Goal: Transaction & Acquisition: Obtain resource

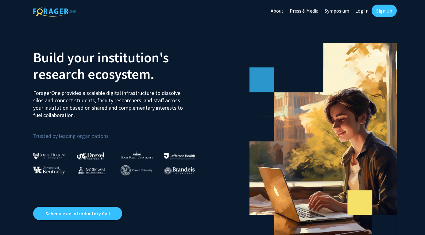
click at [362, 10] on link "Log In" at bounding box center [361, 10] width 19 height 21
select select
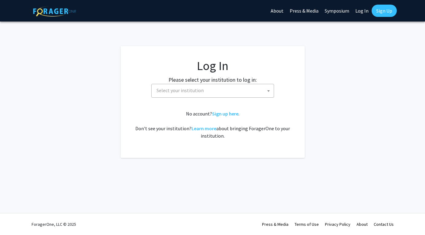
click at [244, 90] on span "Select your institution" at bounding box center [214, 90] width 120 height 13
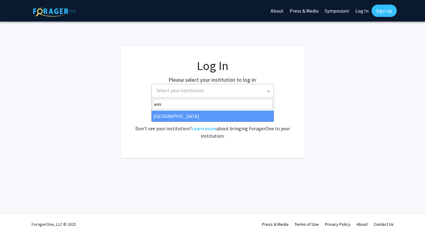
type input "em"
select select "12"
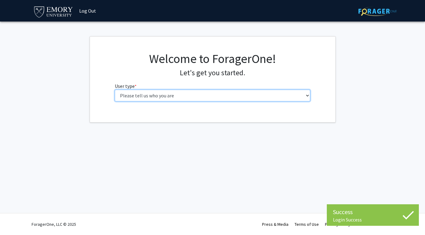
click at [165, 100] on select "Please tell us who you are Undergraduate Student Master's Student Doctoral Cand…" at bounding box center [212, 96] width 195 height 12
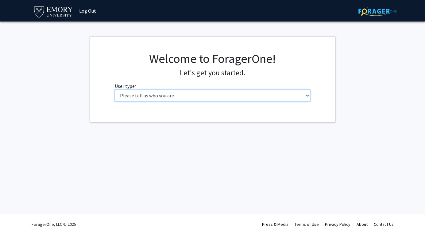
select select "1: undergrad"
click at [115, 90] on select "Please tell us who you are Undergraduate Student Master's Student Doctoral Cand…" at bounding box center [212, 96] width 195 height 12
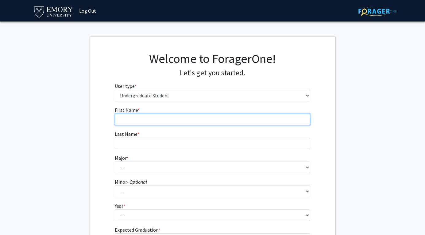
click at [252, 118] on input "First Name * required" at bounding box center [212, 120] width 195 height 12
type input "[PERSON_NAME]"
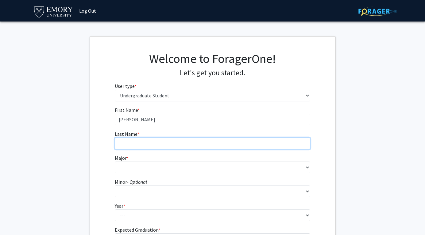
click at [155, 141] on input "Last Name * required" at bounding box center [212, 143] width 195 height 12
type input "[PERSON_NAME]"
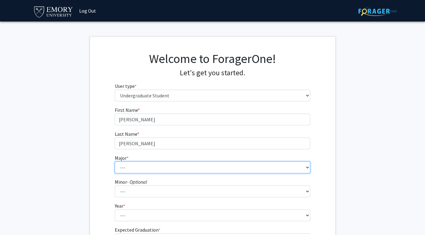
click at [140, 163] on select "--- Accounting African American Studies African Studies American Studies Analyt…" at bounding box center [212, 167] width 195 height 12
select select "57: 1017"
click at [115, 161] on select "--- Accounting African American Studies African Studies American Studies Analyt…" at bounding box center [212, 167] width 195 height 12
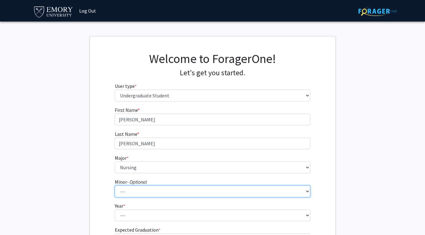
click at [132, 193] on select "--- African American Studies African Studies American Studies Ancient Mediterra…" at bounding box center [212, 191] width 195 height 12
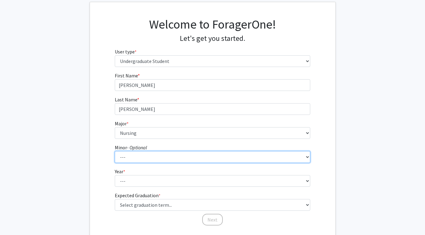
scroll to position [77, 0]
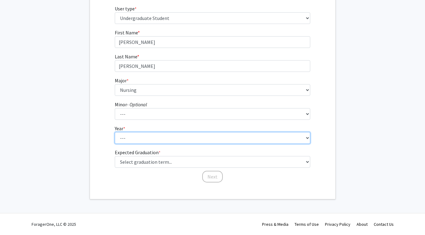
click at [137, 140] on select "--- First-year Sophomore Junior Senior Postbaccalaureate Certificate" at bounding box center [212, 138] width 195 height 12
select select "1: first-year"
click at [115, 132] on select "--- First-year Sophomore Junior Senior Postbaccalaureate Certificate" at bounding box center [212, 138] width 195 height 12
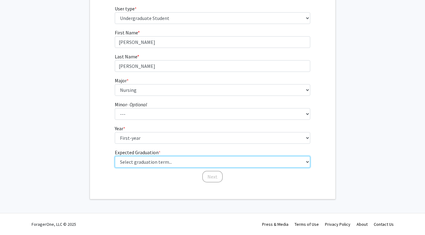
click at [145, 158] on select "Select graduation term... Spring 2025 Summer 2025 Fall 2025 Winter 2025 Spring …" at bounding box center [212, 162] width 195 height 12
select select "17: spring_2029"
click at [115, 156] on select "Select graduation term... Spring 2025 Summer 2025 Fall 2025 Winter 2025 Spring …" at bounding box center [212, 162] width 195 height 12
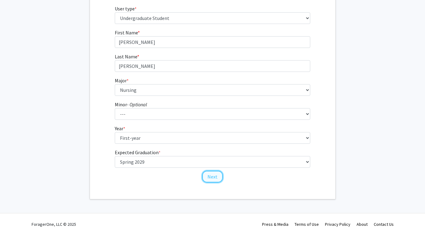
click at [216, 179] on button "Next" at bounding box center [212, 177] width 21 height 12
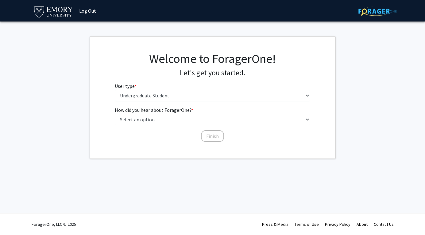
scroll to position [0, 0]
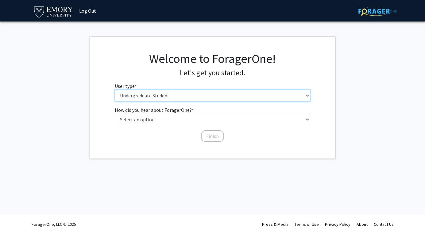
click at [198, 97] on select "Please tell us who you are Undergraduate Student Master's Student Doctoral Cand…" at bounding box center [212, 96] width 195 height 12
click at [115, 90] on select "Please tell us who you are Undergraduate Student Master's Student Doctoral Cand…" at bounding box center [212, 96] width 195 height 12
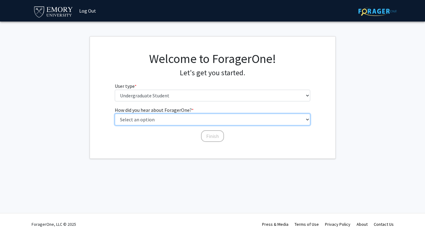
click at [166, 121] on select "Select an option Peer/student recommendation Faculty/staff recommendation Unive…" at bounding box center [212, 120] width 195 height 12
click at [207, 121] on select "Select an option Peer/student recommendation Faculty/staff recommendation Unive…" at bounding box center [212, 120] width 195 height 12
select select "1: peer_recommendation"
click at [115, 114] on select "Select an option Peer/student recommendation Faculty/staff recommendation Unive…" at bounding box center [212, 120] width 195 height 12
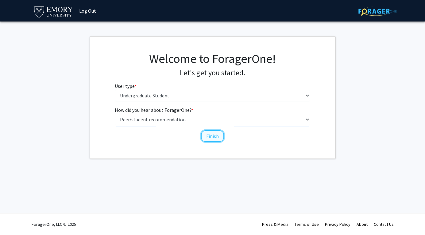
click at [220, 136] on button "Finish" at bounding box center [212, 136] width 23 height 12
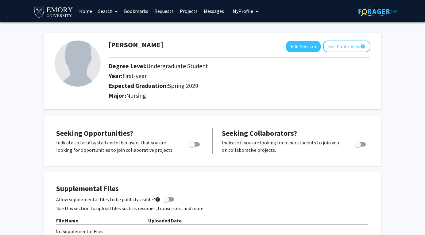
click at [195, 143] on span "Toggle" at bounding box center [194, 144] width 11 height 4
click at [192, 146] on input "Are you actively seeking opportunities?" at bounding box center [191, 146] width 0 height 0
checkbox input "true"
click at [362, 145] on span "Toggle" at bounding box center [360, 144] width 11 height 4
click at [358, 146] on input "Would you like to receive other student requests to work with you?" at bounding box center [357, 146] width 0 height 0
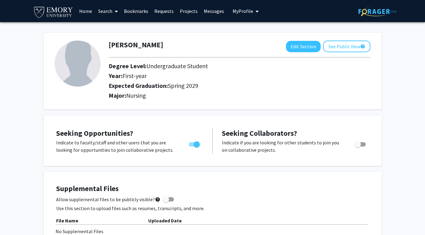
checkbox input "true"
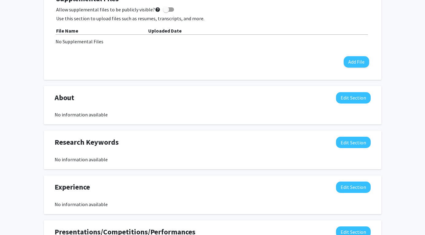
scroll to position [189, 0]
click at [354, 97] on button "Edit Section" at bounding box center [353, 97] width 35 height 11
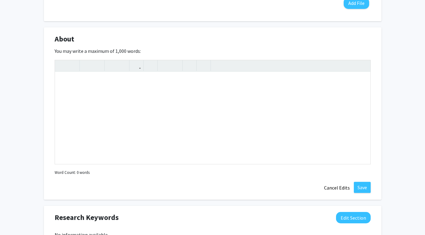
scroll to position [364, 0]
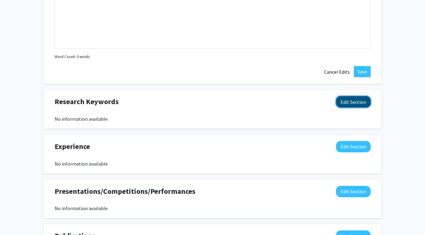
click at [353, 105] on button "Edit Section" at bounding box center [353, 101] width 35 height 11
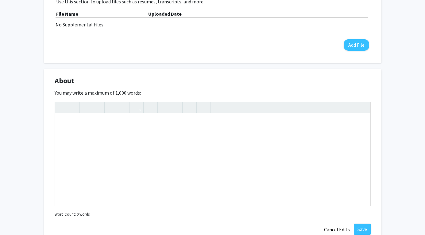
scroll to position [0, 0]
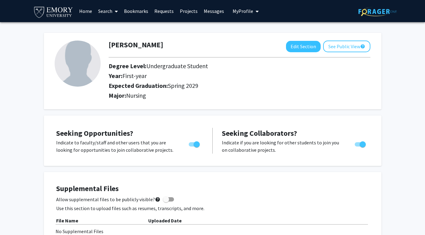
click at [187, 10] on link "Projects" at bounding box center [189, 10] width 24 height 21
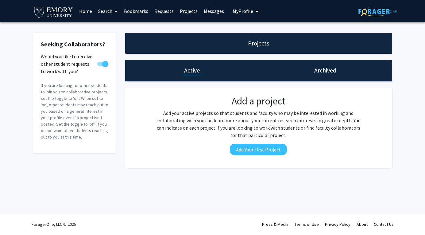
click at [107, 13] on link "Search" at bounding box center [108, 10] width 26 height 21
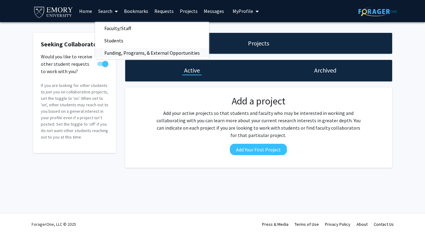
click at [151, 53] on span "Funding, Programs, & External Opportunities" at bounding box center [152, 53] width 114 height 12
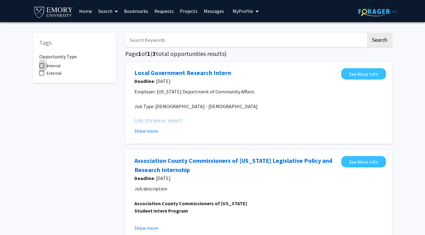
click at [40, 68] on span at bounding box center [41, 65] width 5 height 5
click at [41, 68] on input "Internal" at bounding box center [41, 68] width 0 height 0
checkbox input "true"
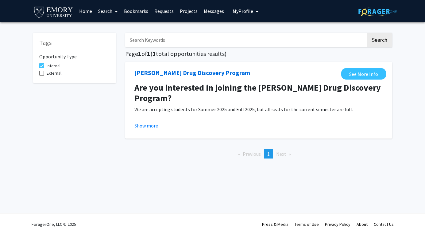
click at [42, 74] on span at bounding box center [41, 73] width 5 height 5
click at [42, 75] on input "External" at bounding box center [41, 75] width 0 height 0
checkbox input "true"
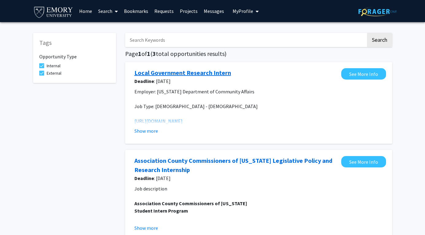
click at [209, 70] on link "Local Government Research Intern" at bounding box center [182, 72] width 97 height 9
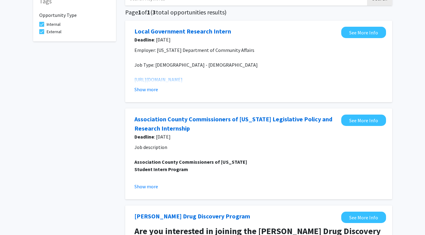
scroll to position [42, 0]
click at [165, 80] on link "https://app.joinhandshake.com/edu/jobs/10209947" at bounding box center [158, 79] width 48 height 6
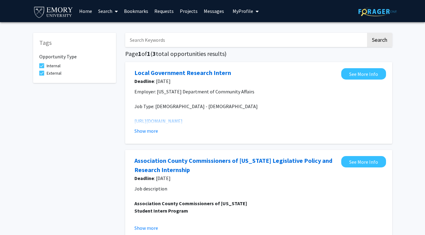
scroll to position [23, 0]
